Goal: Navigation & Orientation: Find specific page/section

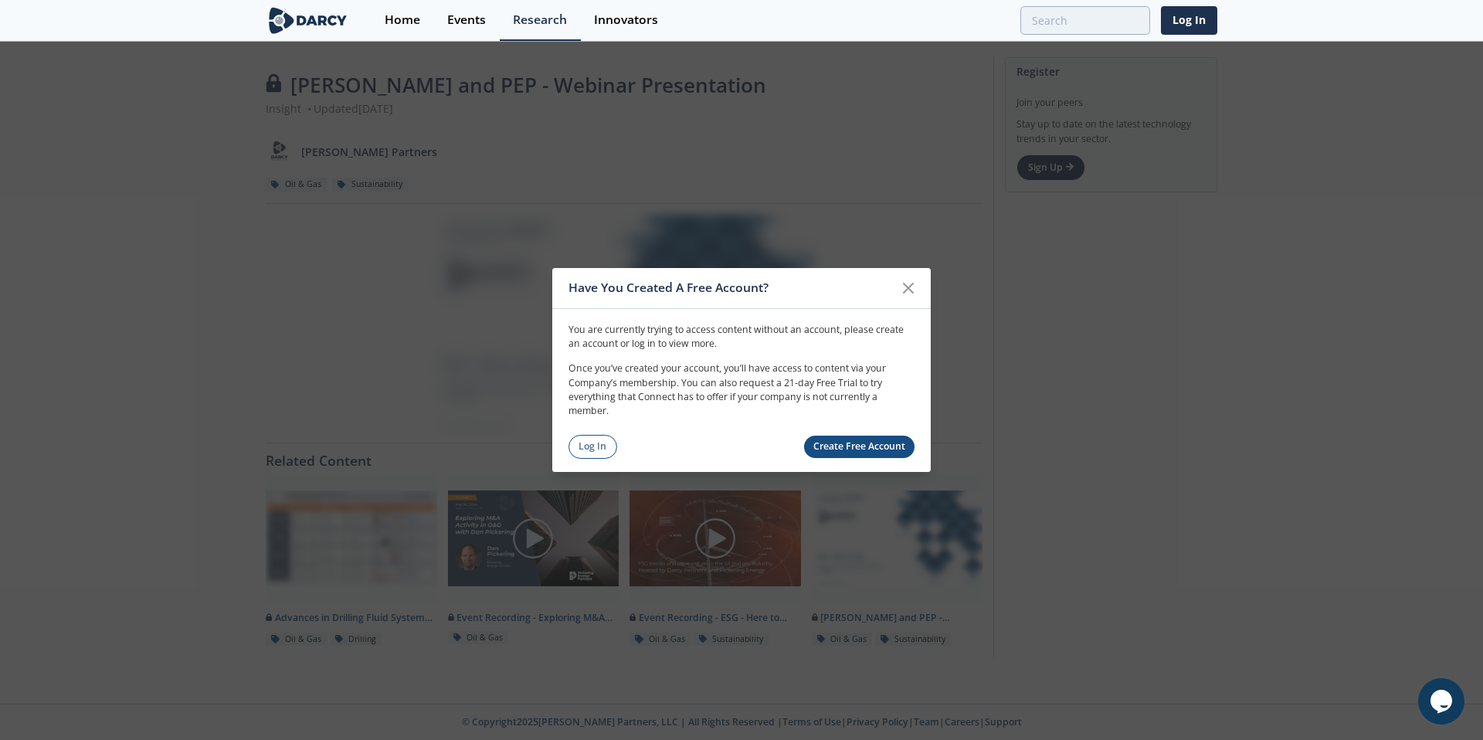
click at [922, 280] on div "Have You Created A Free Account?" at bounding box center [741, 288] width 378 height 41
click at [900, 286] on icon at bounding box center [908, 288] width 19 height 19
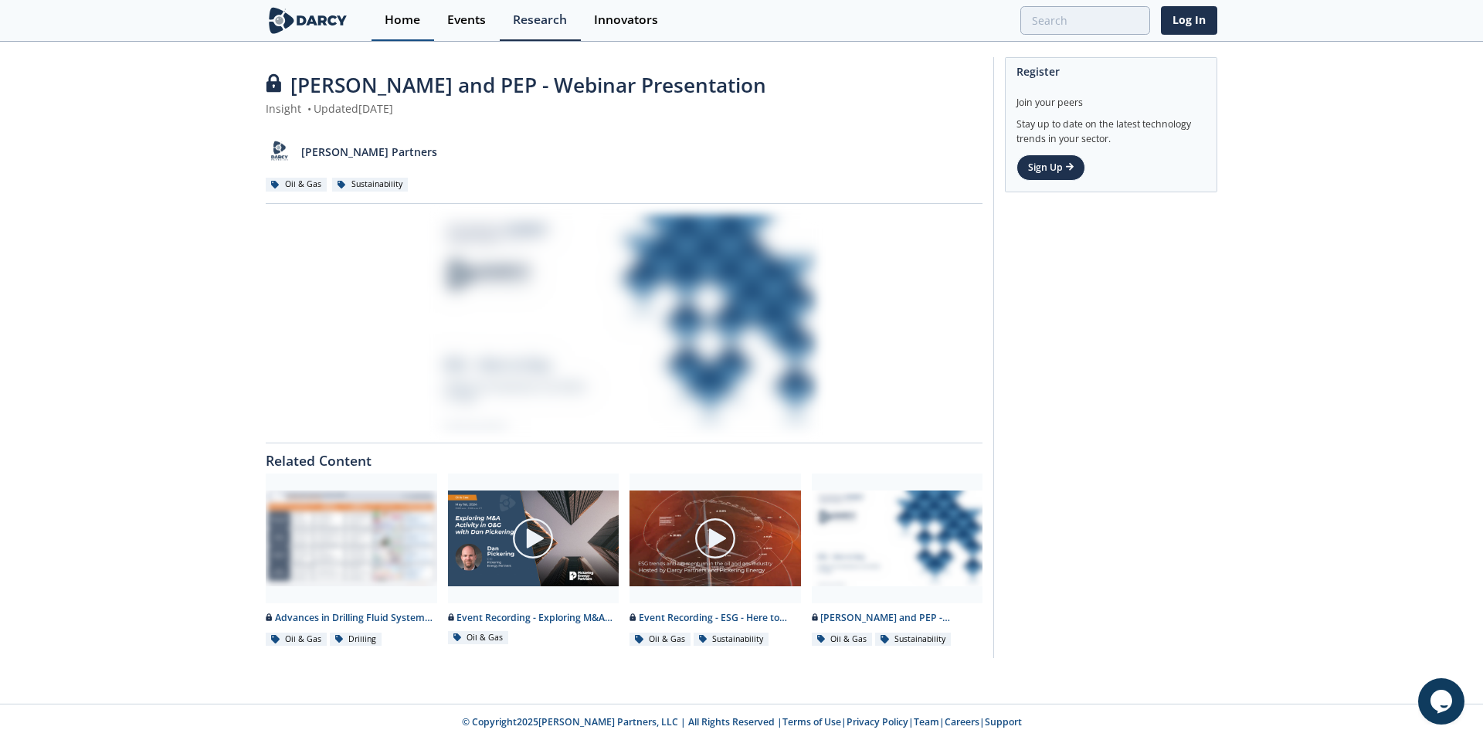
click at [403, 26] on div "Home" at bounding box center [403, 20] width 36 height 12
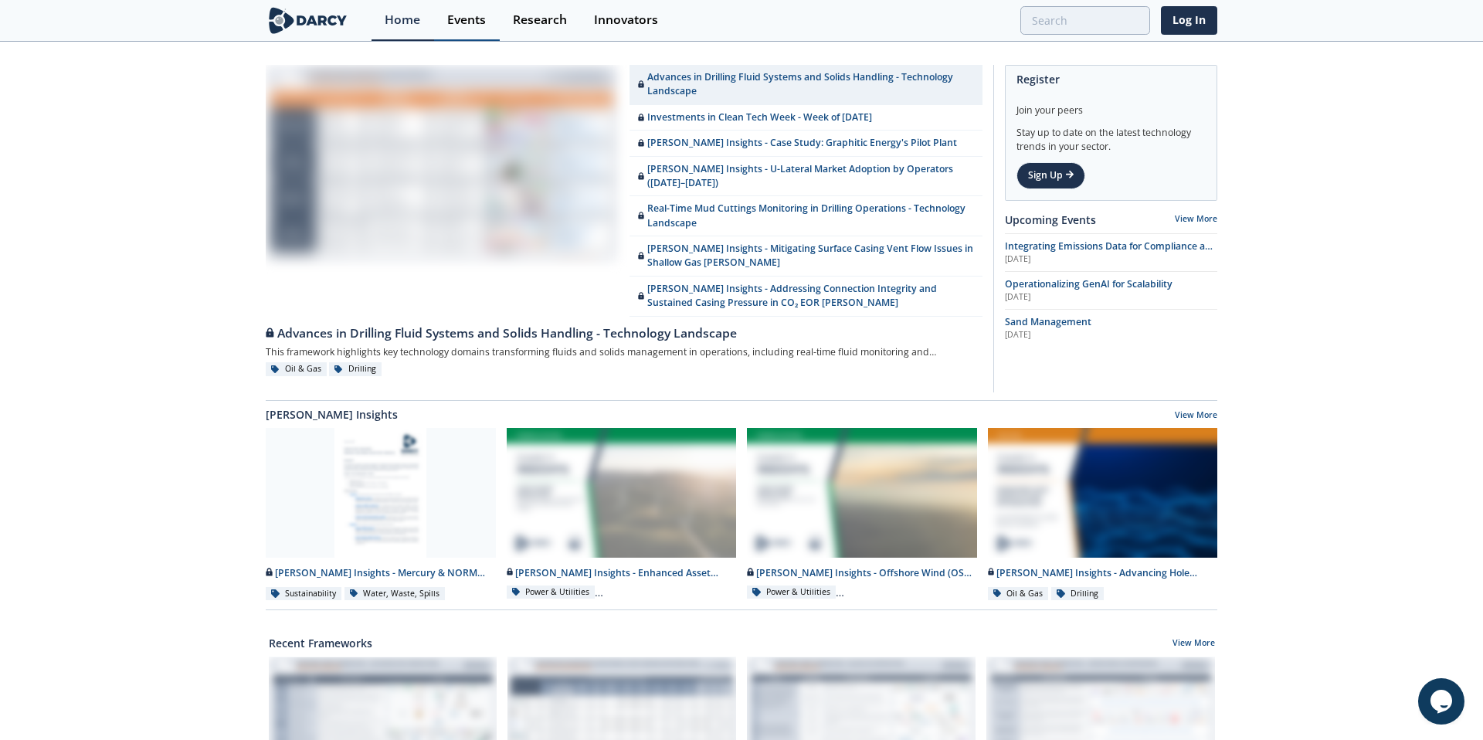
click at [471, 35] on link "Events" at bounding box center [467, 20] width 66 height 41
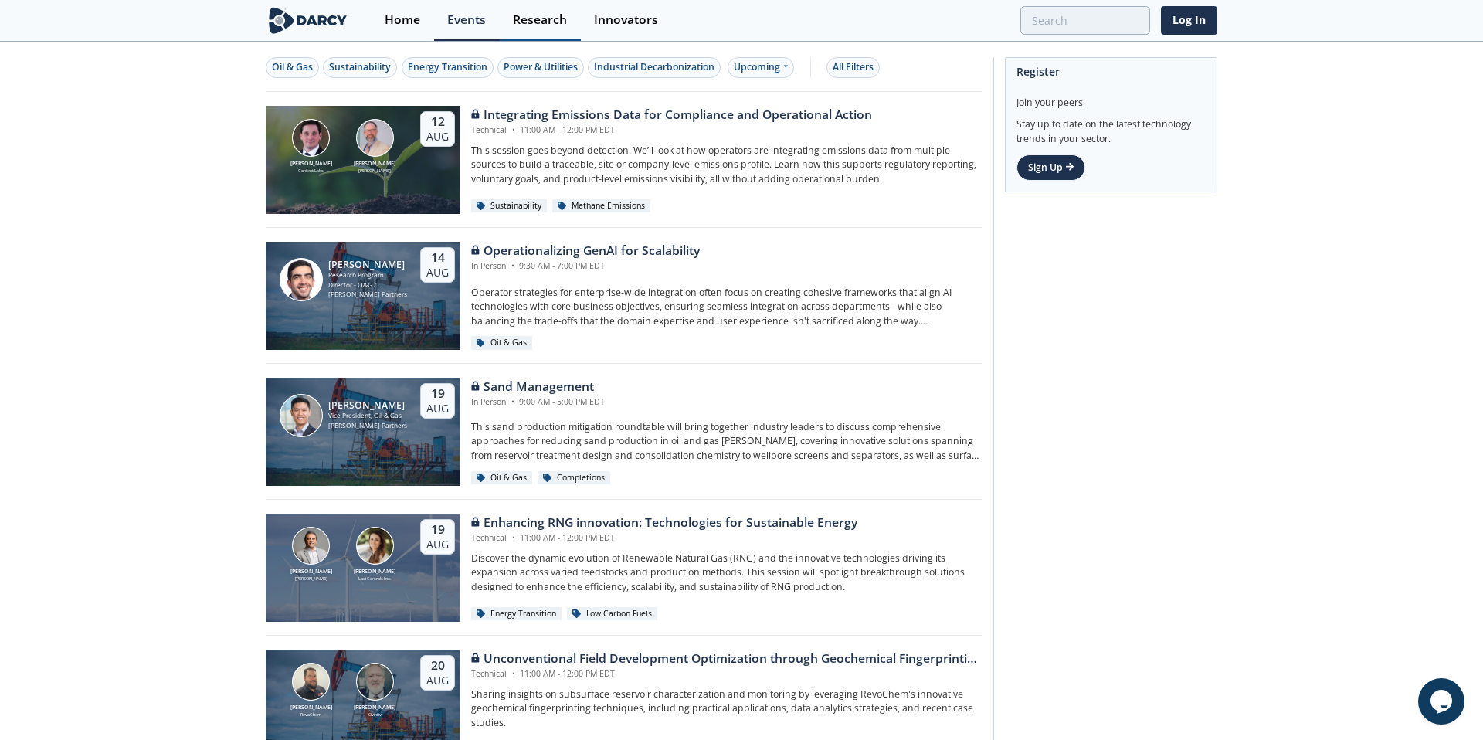
click at [543, 16] on div "Research" at bounding box center [540, 20] width 54 height 12
